Goal: Task Accomplishment & Management: Manage account settings

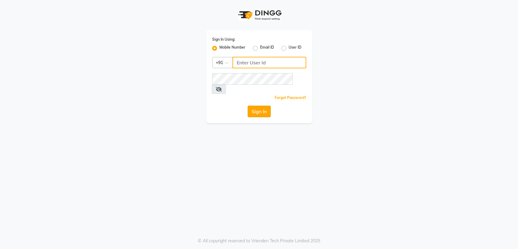
type input "7045840105"
click at [256, 106] on button "Sign In" at bounding box center [258, 112] width 23 height 12
